Goal: Information Seeking & Learning: Understand process/instructions

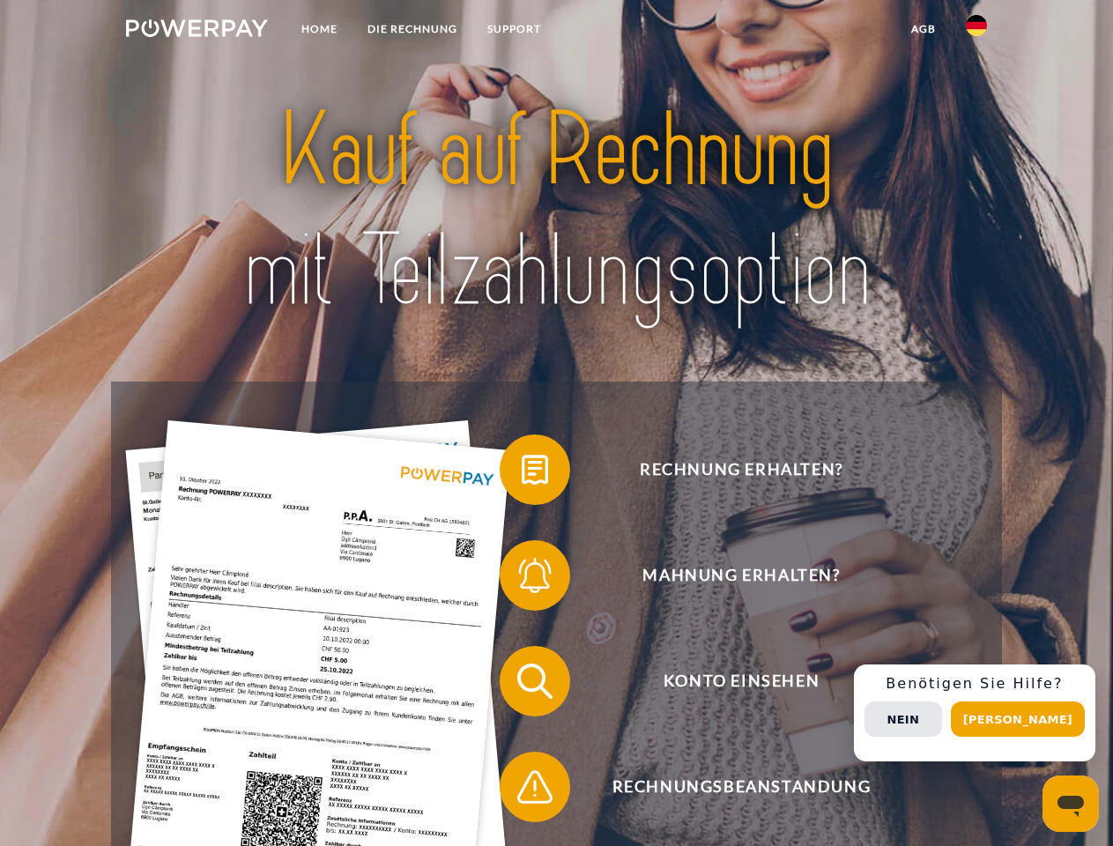
click at [197, 31] on img at bounding box center [197, 28] width 142 height 18
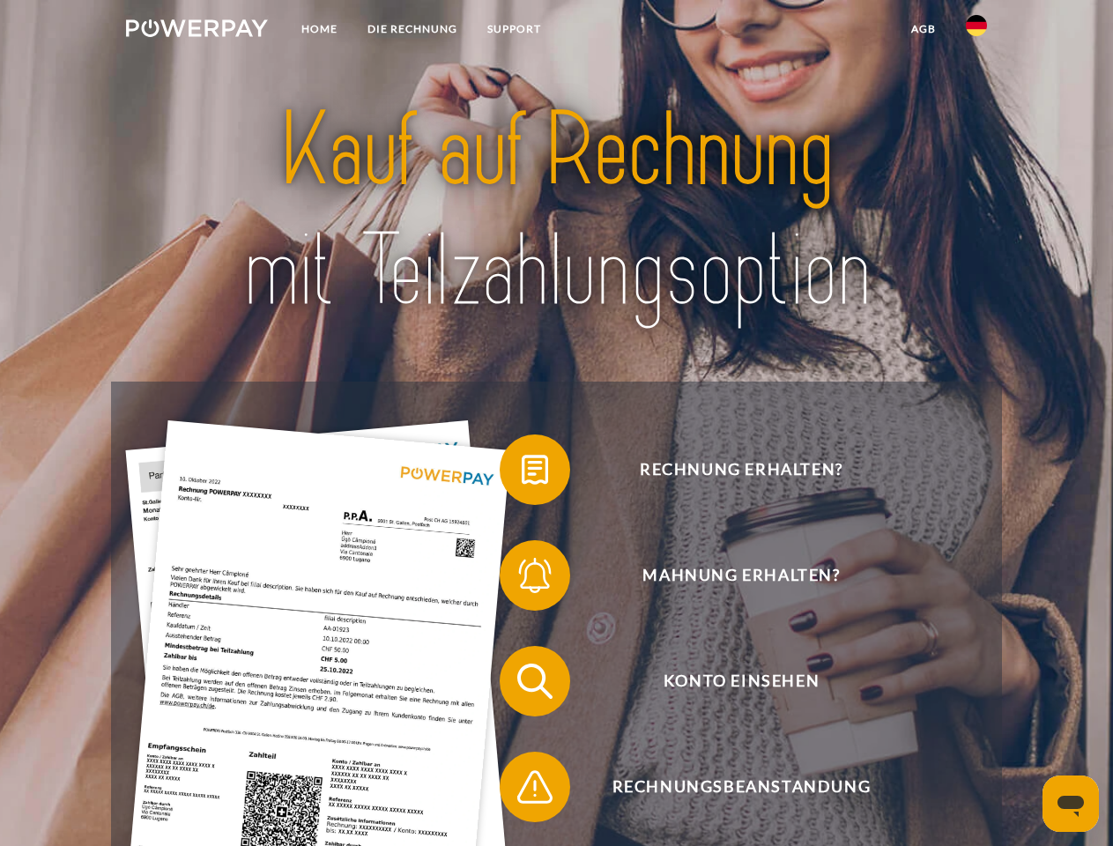
click at [977, 31] on img at bounding box center [976, 25] width 21 height 21
click at [923, 29] on link "agb" at bounding box center [924, 29] width 55 height 32
click at [522, 473] on span at bounding box center [509, 470] width 88 height 88
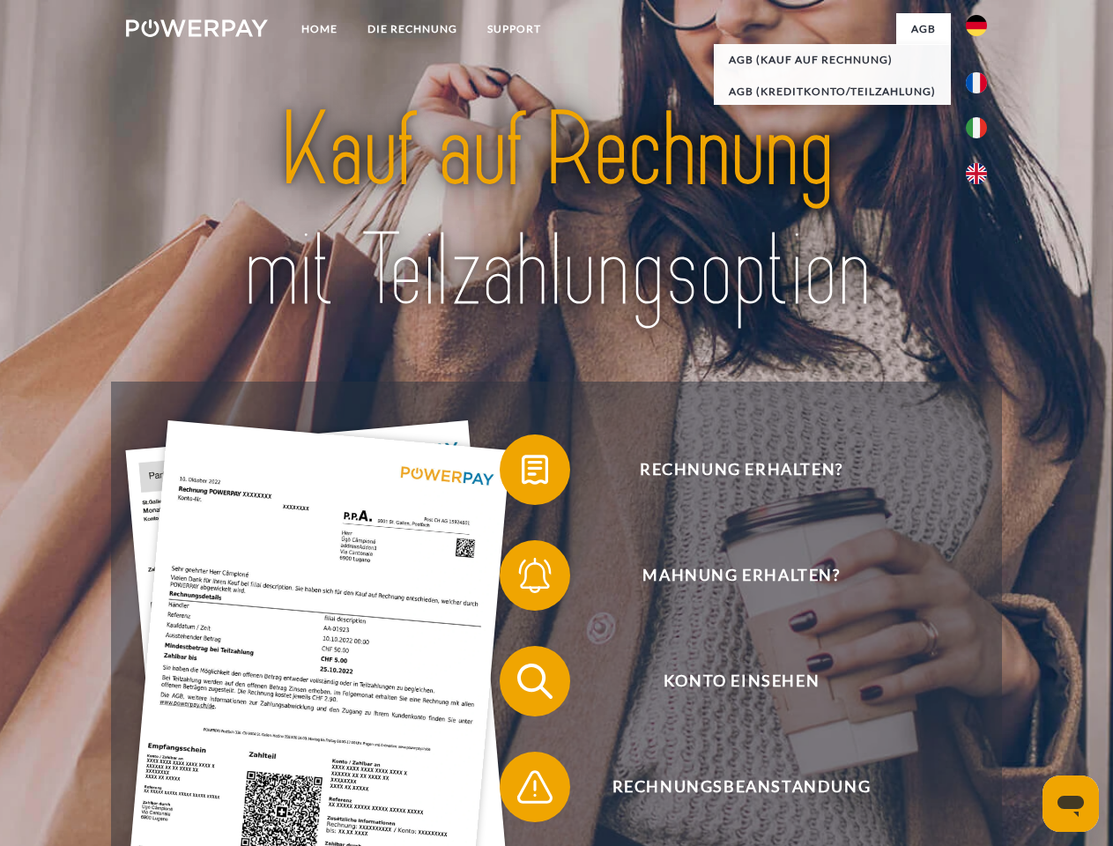
click at [522, 579] on span at bounding box center [509, 576] width 88 height 88
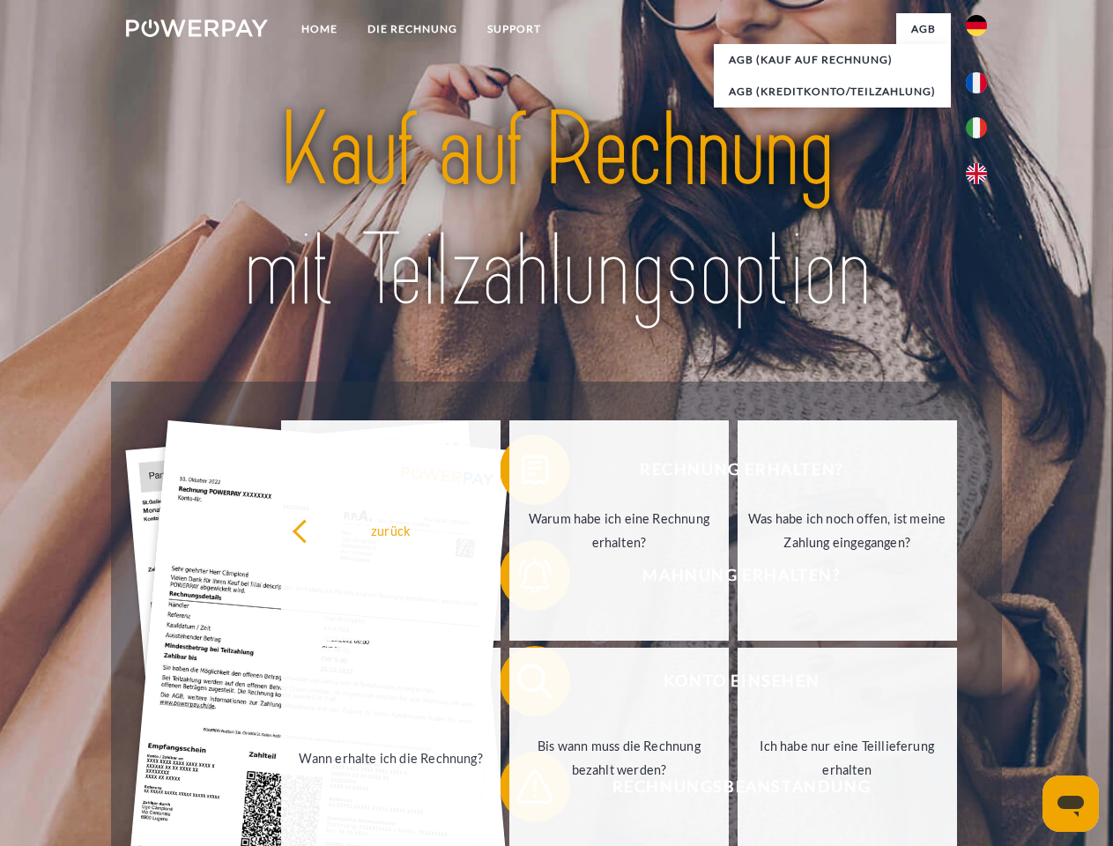
click at [522, 685] on link "Bis wann muss die Rechnung bezahlt werden?" at bounding box center [620, 758] width 220 height 220
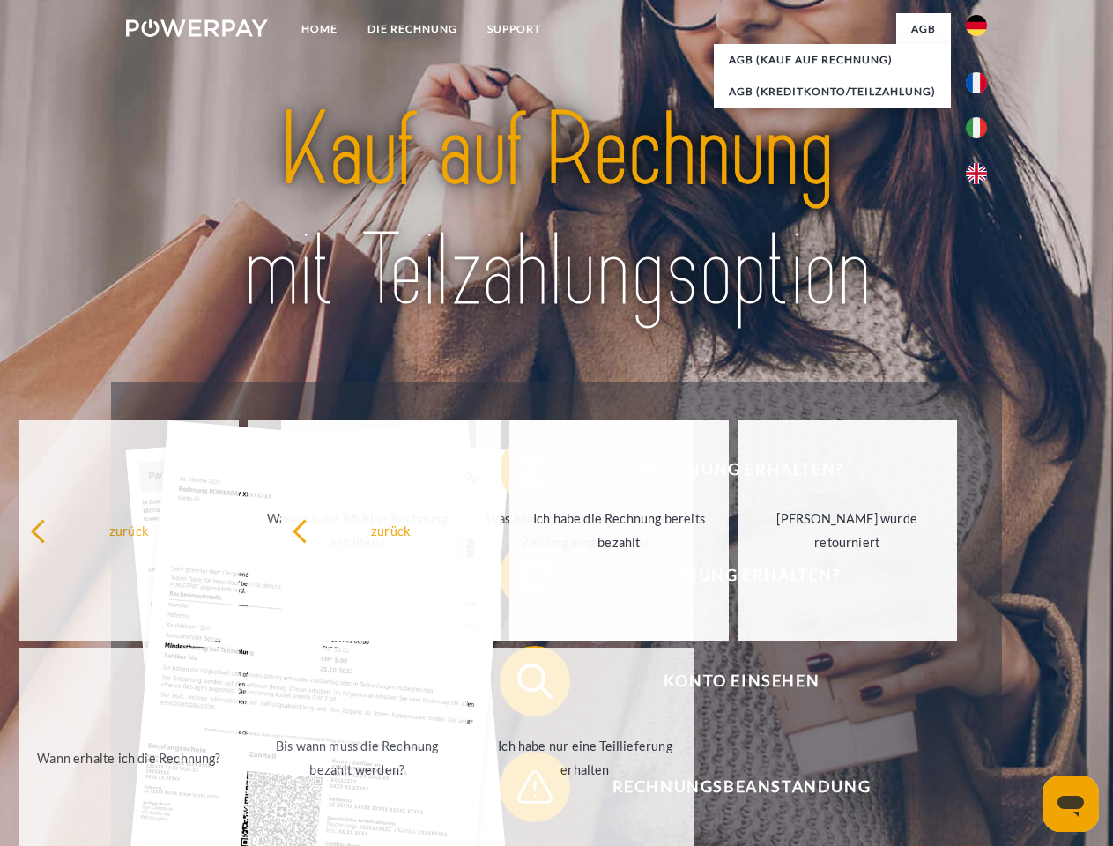
click at [522, 791] on span at bounding box center [509, 787] width 88 height 88
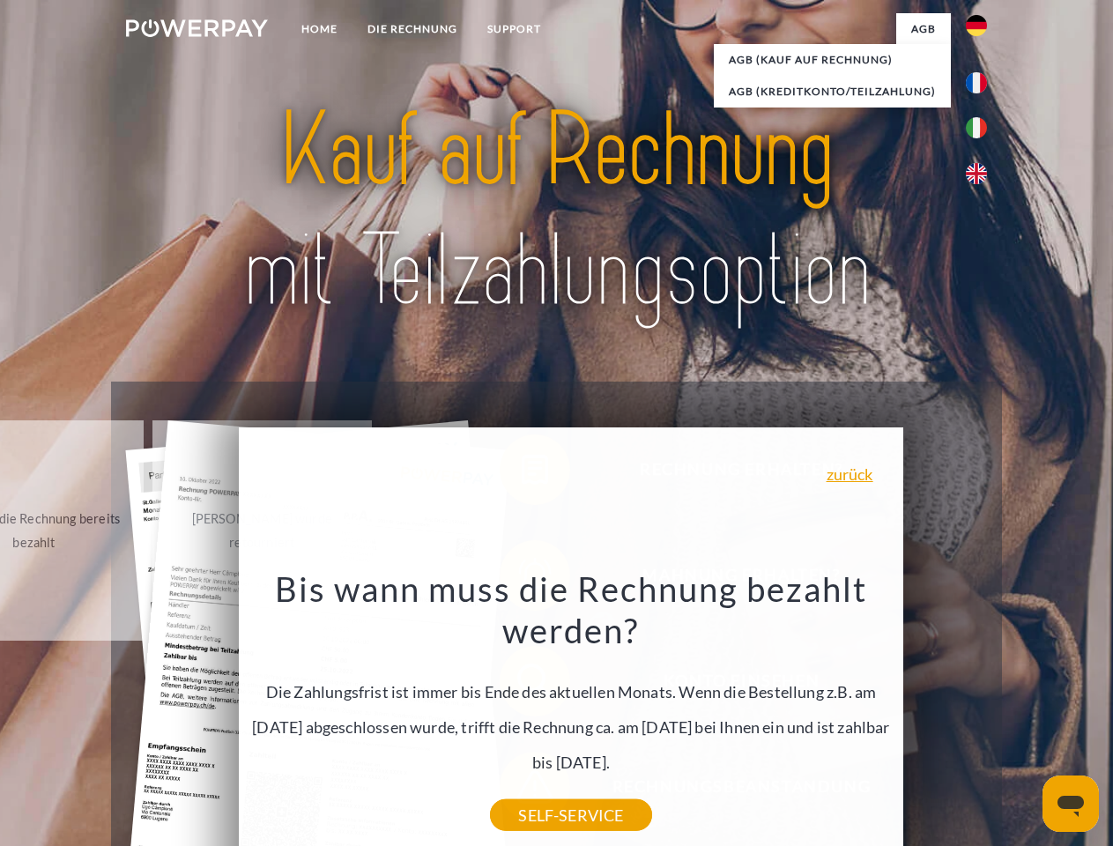
click at [981, 713] on div "Rechnung erhalten? Mahnung erhalten? Konto einsehen" at bounding box center [556, 734] width 890 height 705
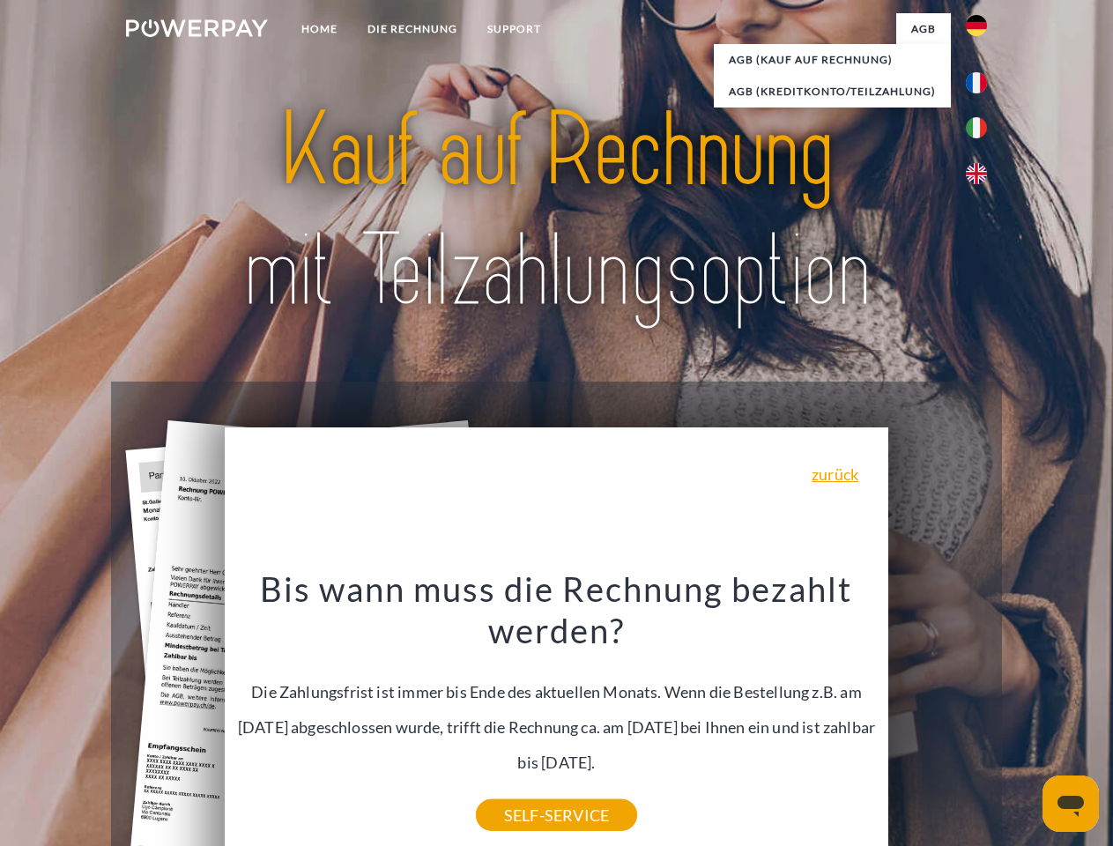
click at [938, 717] on span "Konto einsehen" at bounding box center [741, 681] width 432 height 71
click at [1024, 719] on header "Home DIE RECHNUNG SUPPORT" at bounding box center [556, 609] width 1113 height 1218
